Goal: Task Accomplishment & Management: Manage account settings

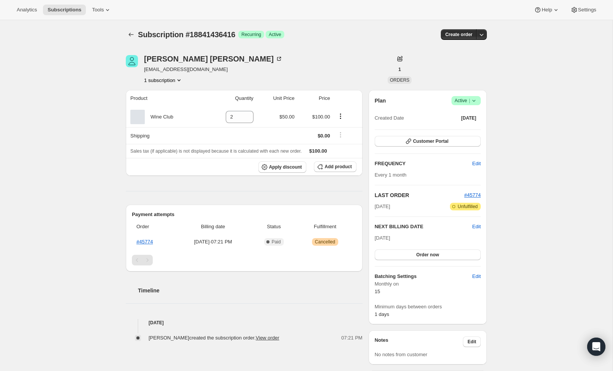
click at [472, 101] on icon at bounding box center [474, 101] width 8 height 8
click at [506, 92] on div "Subscription #18841436416. This page is ready Subscription #18841436416 Success…" at bounding box center [306, 300] width 612 height 560
click at [247, 119] on icon at bounding box center [248, 119] width 8 height 8
type input "1"
click at [286, 90] on div "Cole Ross colethomasross@gmail.com 1 subscription 1 ORDERS Product Quantity Uni…" at bounding box center [303, 300] width 367 height 514
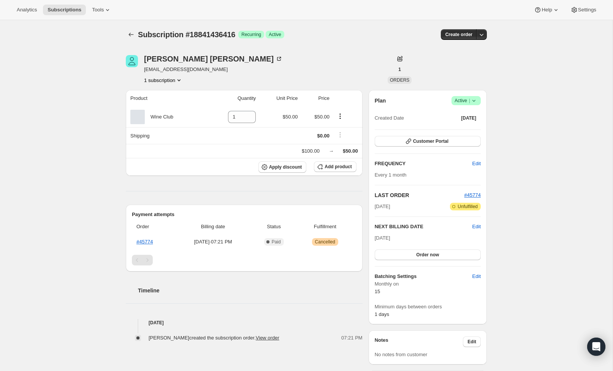
click at [213, 194] on div "Product Quantity Unit Price Price Wine Club 1 $50.00 $50.00 Shipping $0.00 $100…" at bounding box center [244, 216] width 237 height 252
click at [435, 254] on span "Order now" at bounding box center [427, 255] width 23 height 6
click at [435, 254] on span "Click to confirm" at bounding box center [427, 255] width 35 height 6
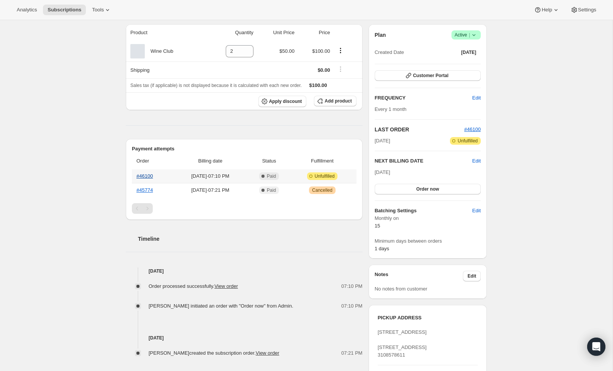
scroll to position [67, 0]
click at [141, 176] on link "#46100" at bounding box center [144, 175] width 16 height 6
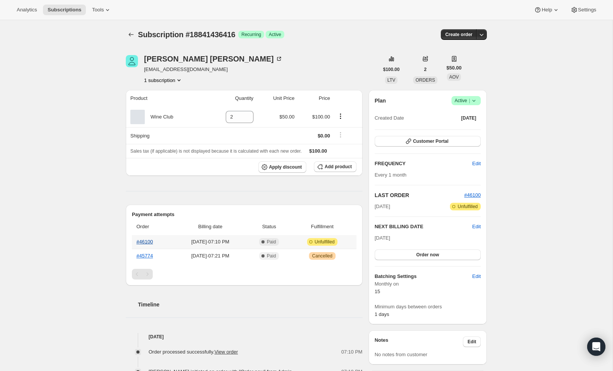
click at [145, 243] on link "#46100" at bounding box center [144, 242] width 16 height 6
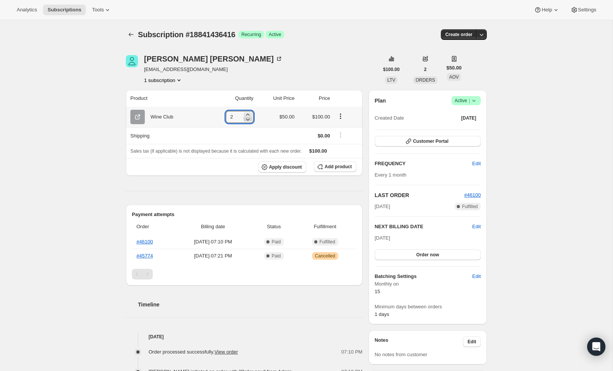
click at [247, 119] on icon at bounding box center [248, 119] width 8 height 8
type input "1"
click at [303, 73] on div "Cole Ross colethomasross@gmail.com 1 subscription" at bounding box center [252, 69] width 253 height 29
click at [476, 227] on span "Edit" at bounding box center [476, 227] width 8 height 8
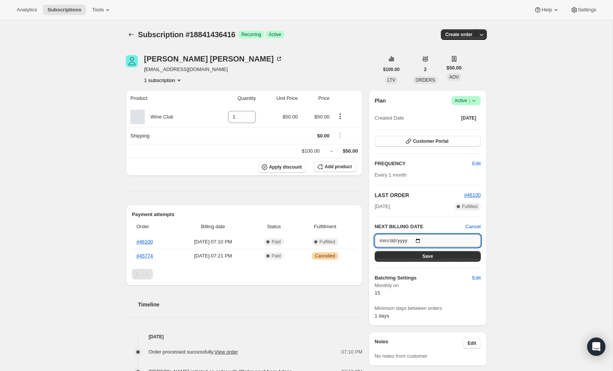
click at [405, 238] on input "2025-10-15" at bounding box center [428, 240] width 106 height 13
type input "2025-09-15"
click at [460, 277] on h6 "Batching Settings" at bounding box center [424, 278] width 98 height 8
click at [450, 258] on button "Save" at bounding box center [428, 256] width 106 height 11
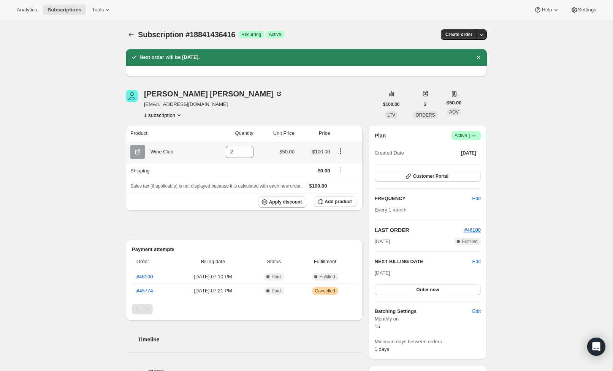
click at [340, 154] on icon "Product actions" at bounding box center [341, 151] width 8 height 8
click at [349, 123] on div "Cole Ross colethomasross@gmail.com 1 subscription $100.00 LTV 2 ORDERS $50.00 A…" at bounding box center [303, 335] width 367 height 514
click at [247, 155] on icon at bounding box center [248, 154] width 8 height 8
type input "1"
